Goal: Information Seeking & Learning: Check status

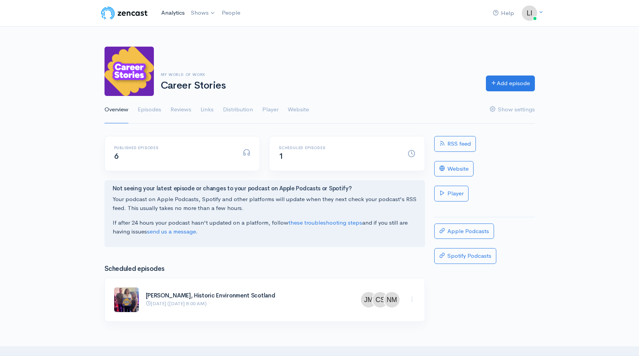
click at [167, 9] on link "Analytics" at bounding box center [173, 13] width 30 height 17
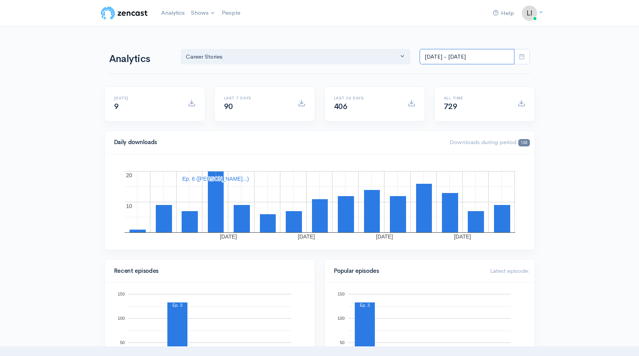
click at [513, 58] on input "[DATE] - [DATE]" at bounding box center [467, 57] width 95 height 16
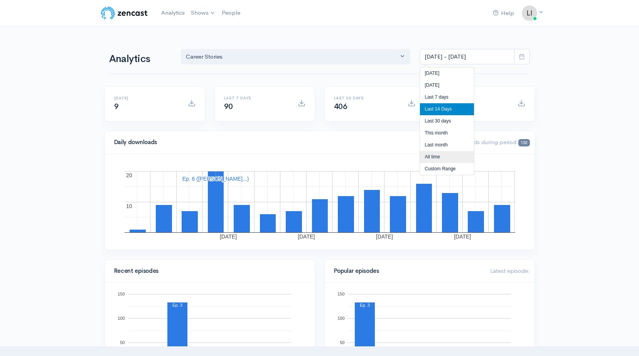
click at [446, 152] on li "All time" at bounding box center [447, 157] width 54 height 12
type input "[DATE] - [DATE]"
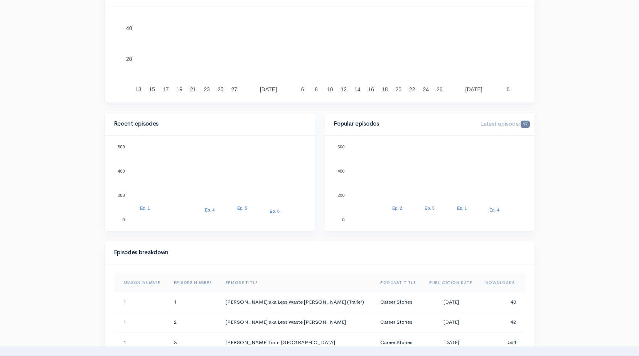
scroll to position [77, 0]
